Goal: Find specific page/section: Find specific page/section

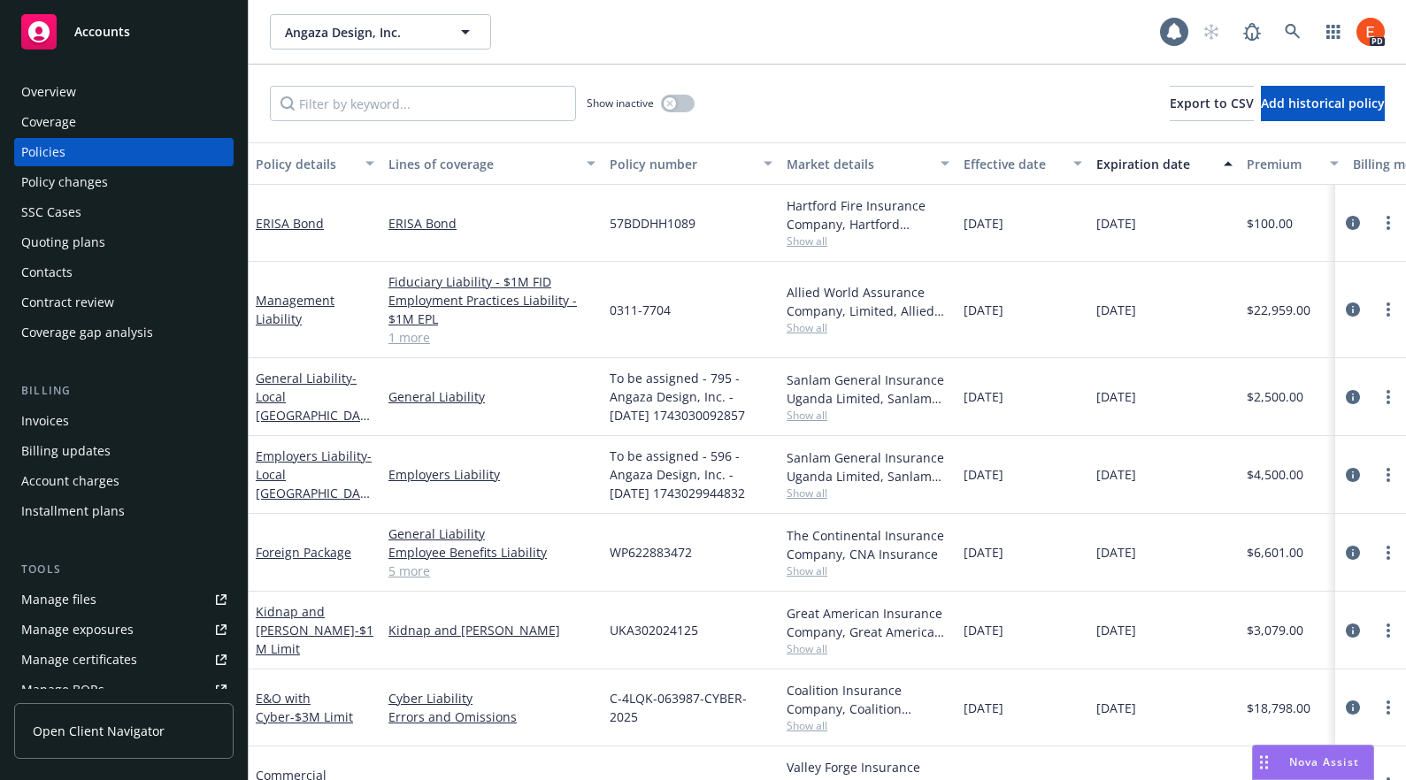
click at [55, 101] on div "Overview" at bounding box center [48, 92] width 55 height 28
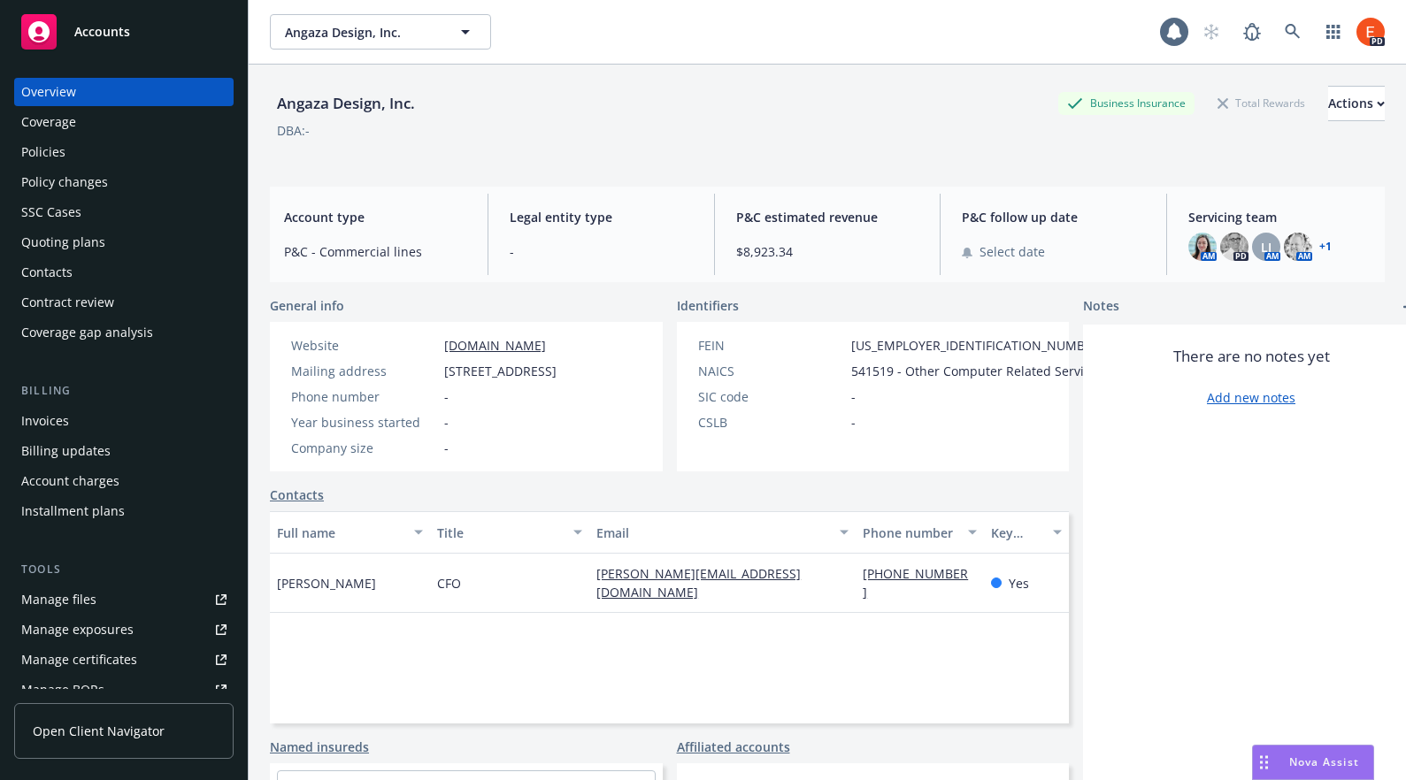
click at [1319, 244] on link "+ 1" at bounding box center [1325, 247] width 12 height 11
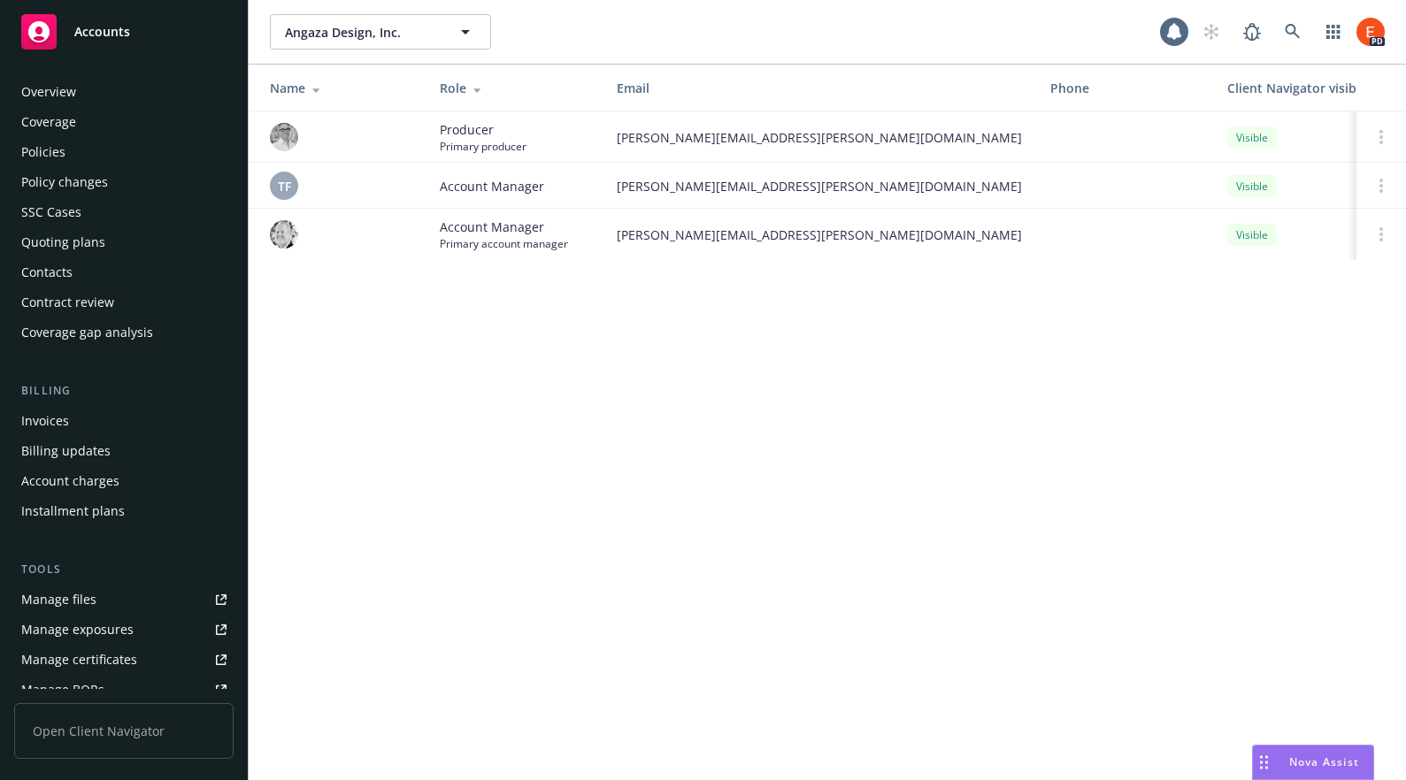
scroll to position [342, 0]
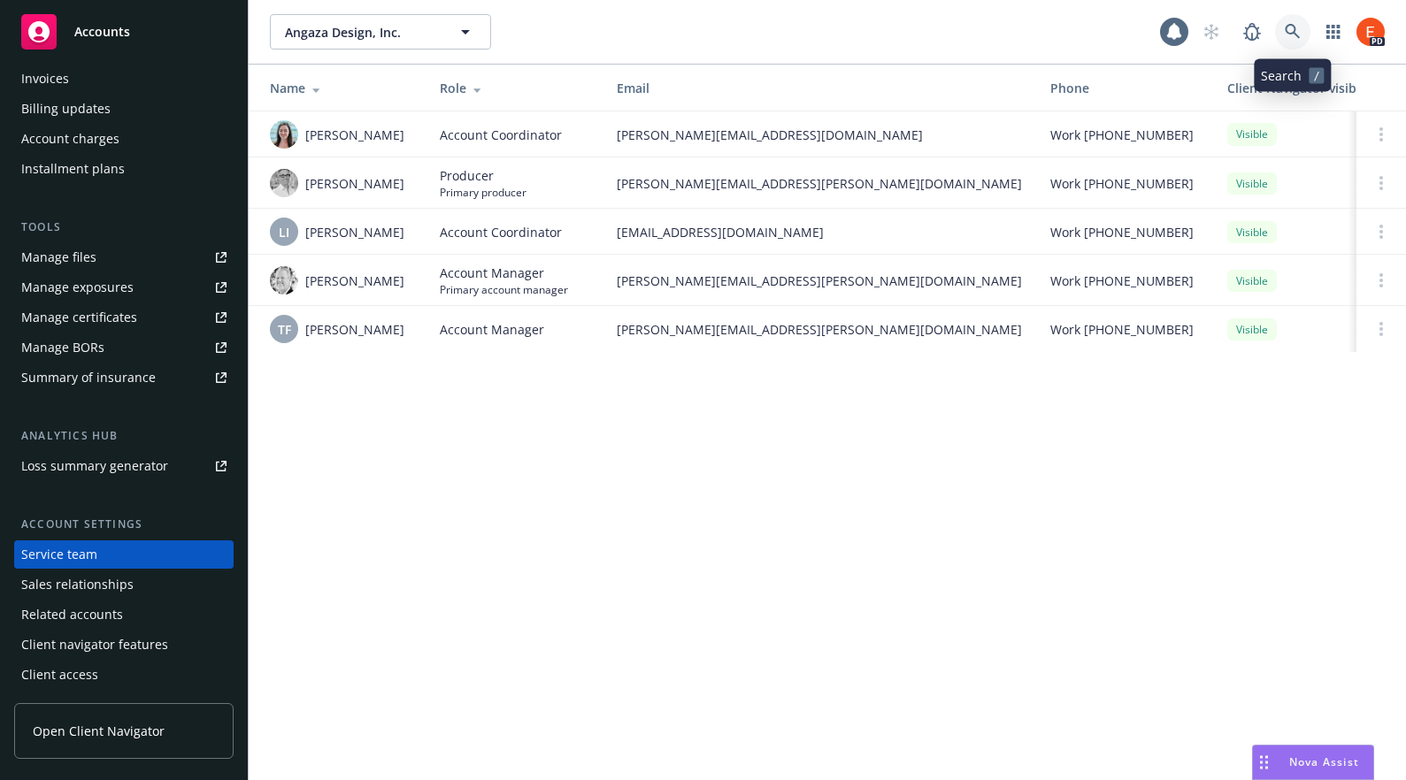
click at [1294, 27] on icon at bounding box center [1292, 31] width 15 height 15
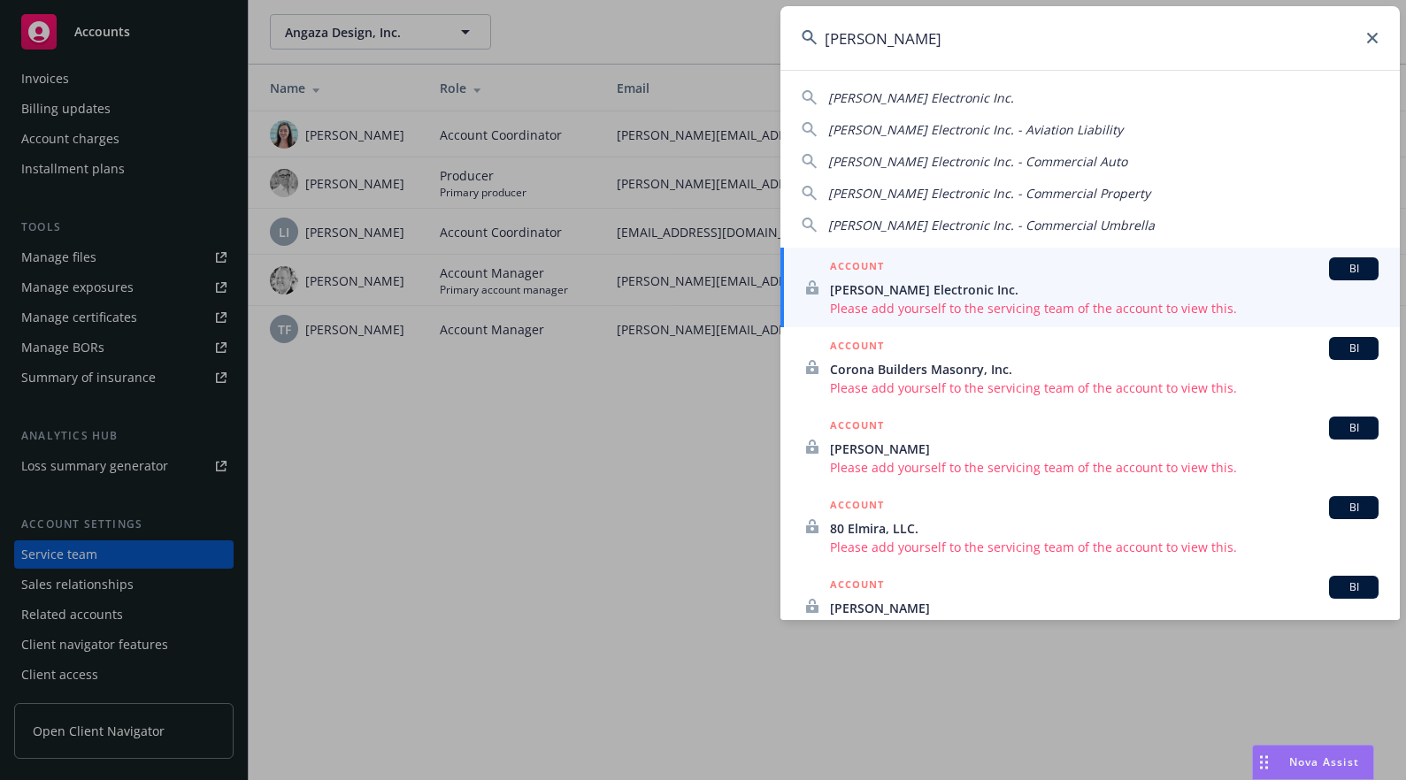
drag, startPoint x: 870, startPoint y: 43, endPoint x: 723, endPoint y: 27, distance: 147.8
click at [729, 33] on div "elma Elma Electronic Inc. Elma Electronic Inc. - Aviation Liability Elma Electr…" at bounding box center [703, 390] width 1406 height 780
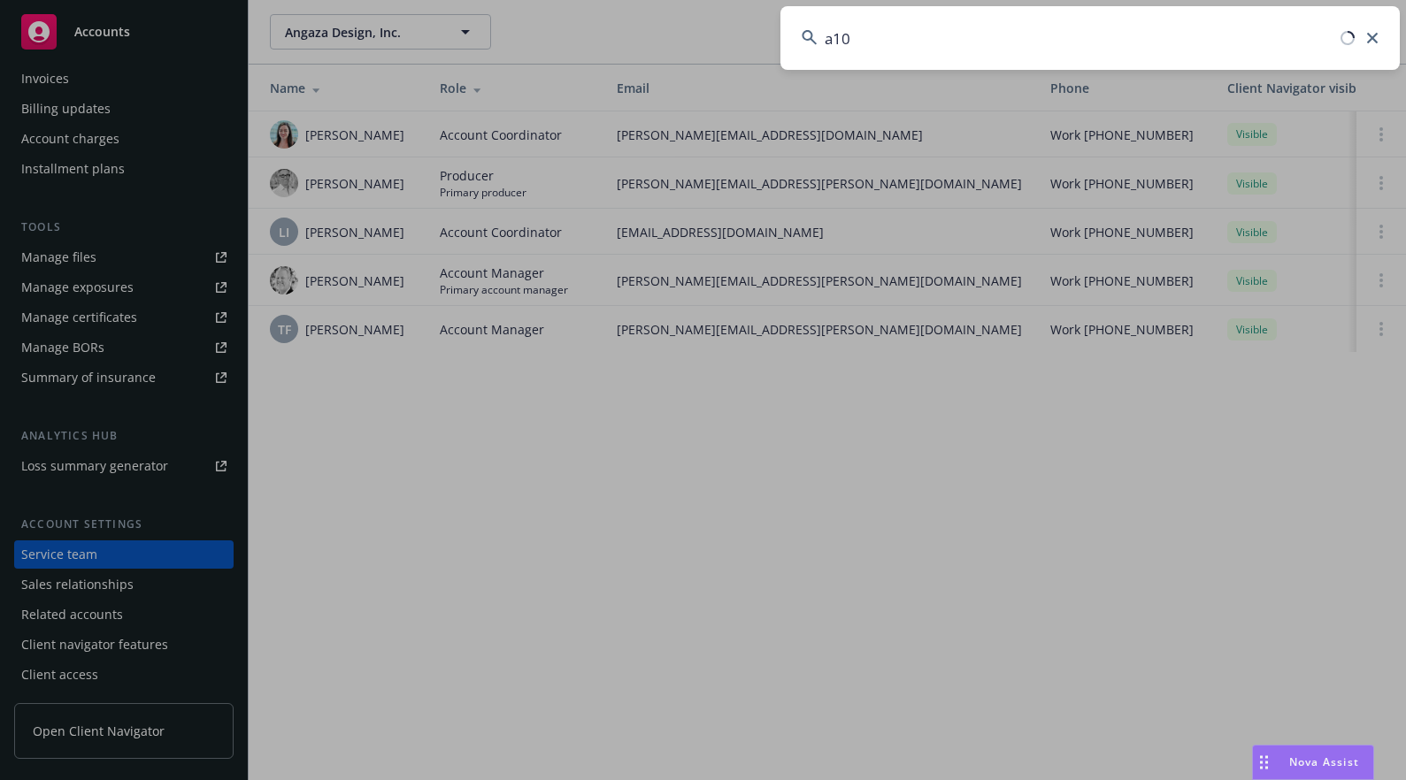
type input "a10"
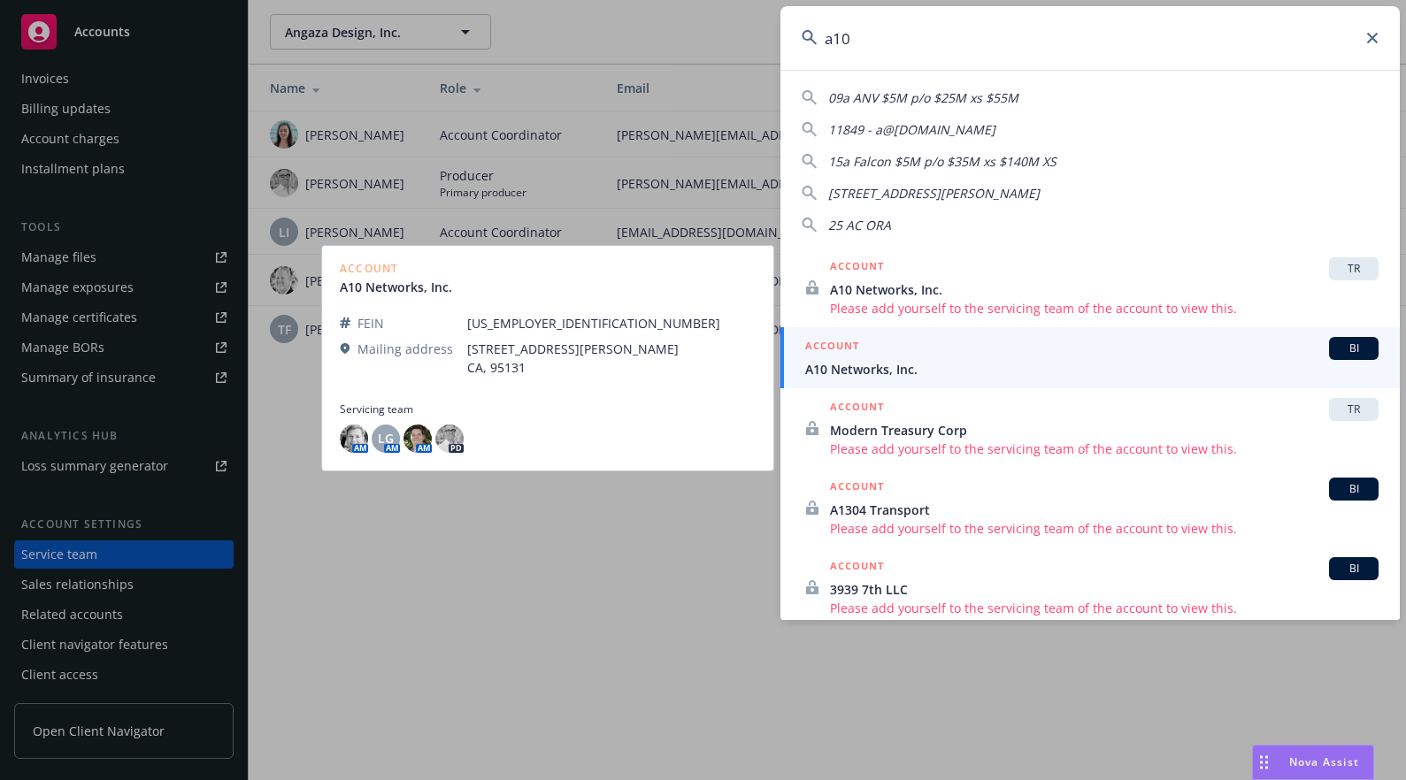
click at [902, 360] on span "A10 Networks, Inc." at bounding box center [1091, 369] width 573 height 19
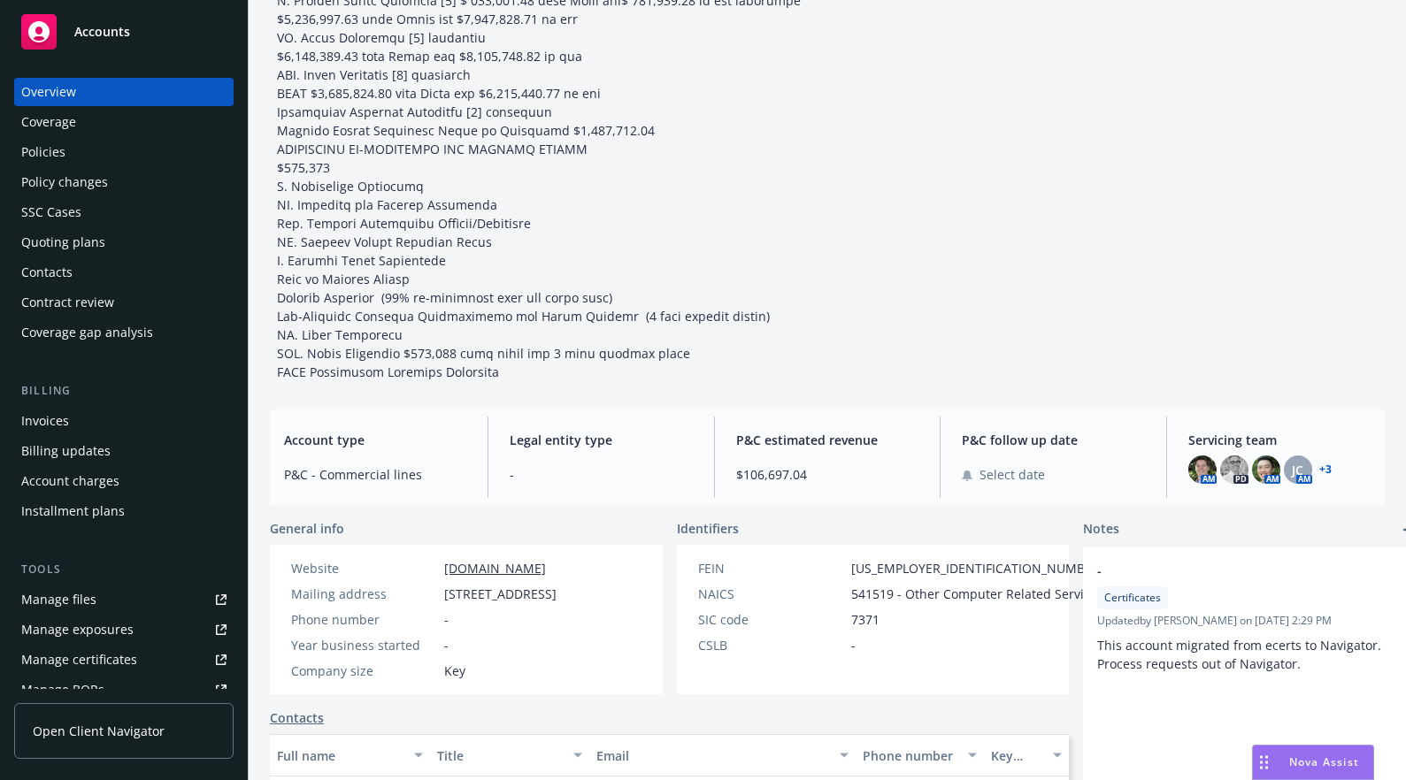
scroll to position [265, 0]
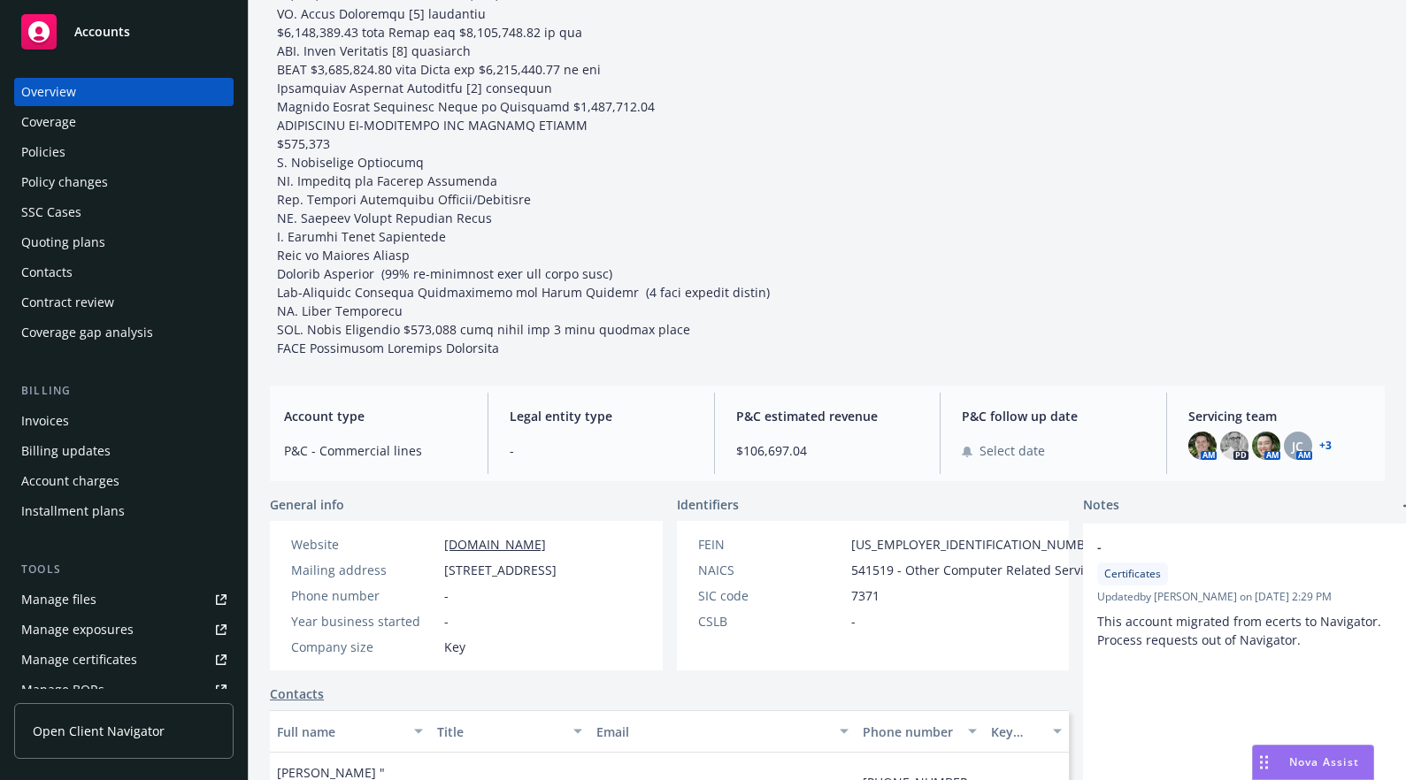
click at [1319, 446] on link "+ 3" at bounding box center [1325, 446] width 12 height 11
